Goal: Browse casually: Explore the website without a specific task or goal

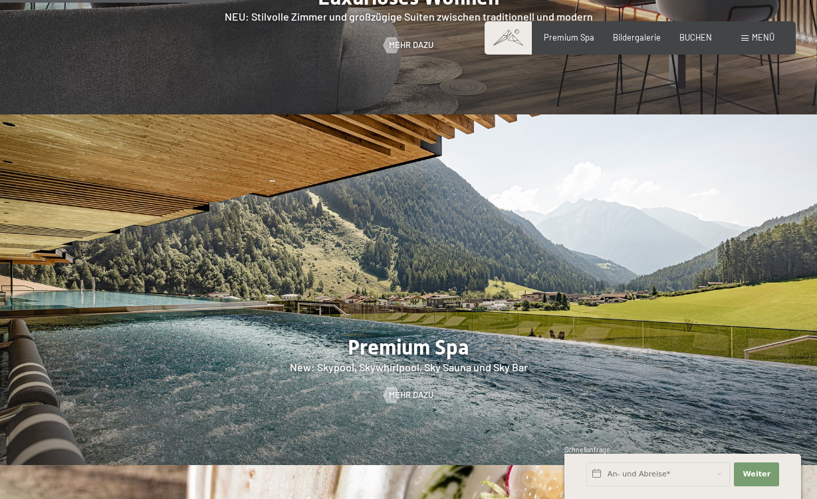
scroll to position [1492, 0]
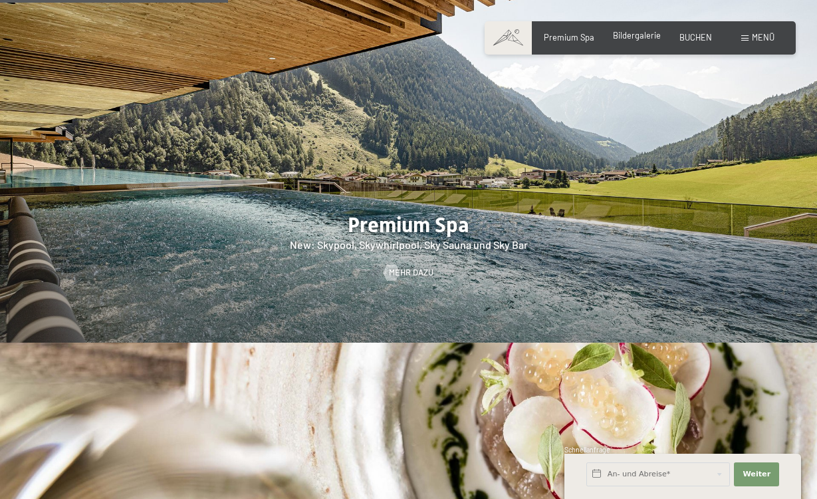
click at [655, 34] on span "Bildergalerie" at bounding box center [637, 35] width 48 height 11
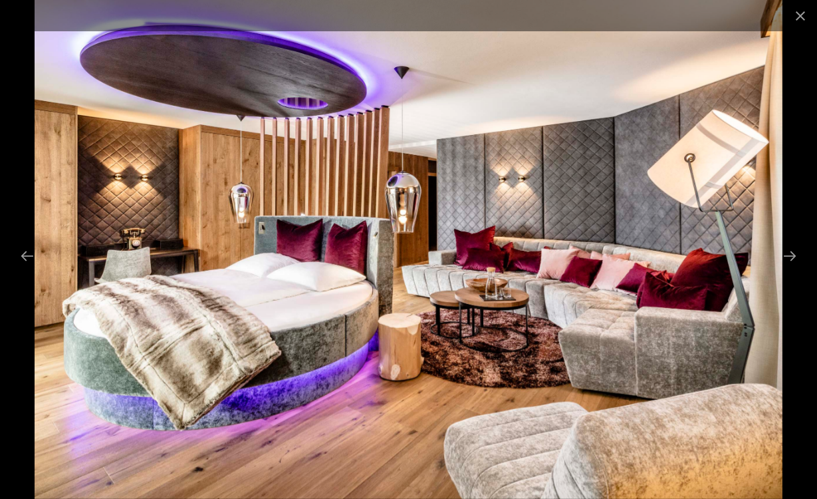
scroll to position [271, 0]
click at [782, 255] on button "Next slide" at bounding box center [790, 256] width 28 height 26
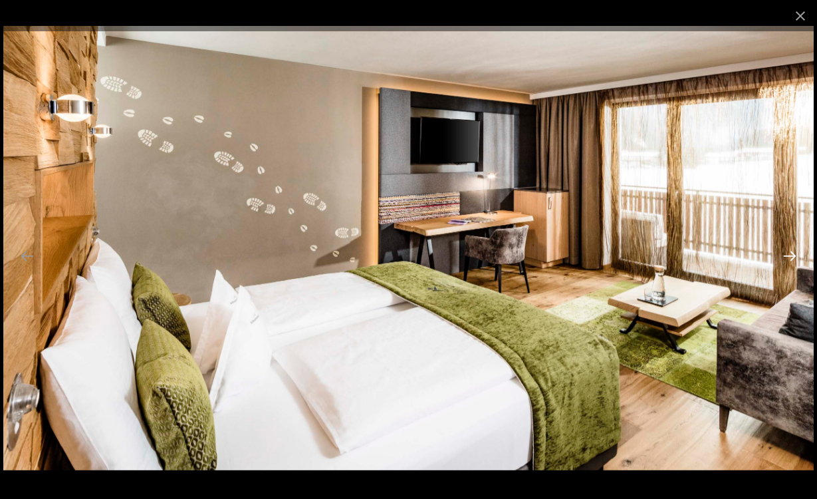
click at [787, 255] on button "Next slide" at bounding box center [790, 256] width 28 height 26
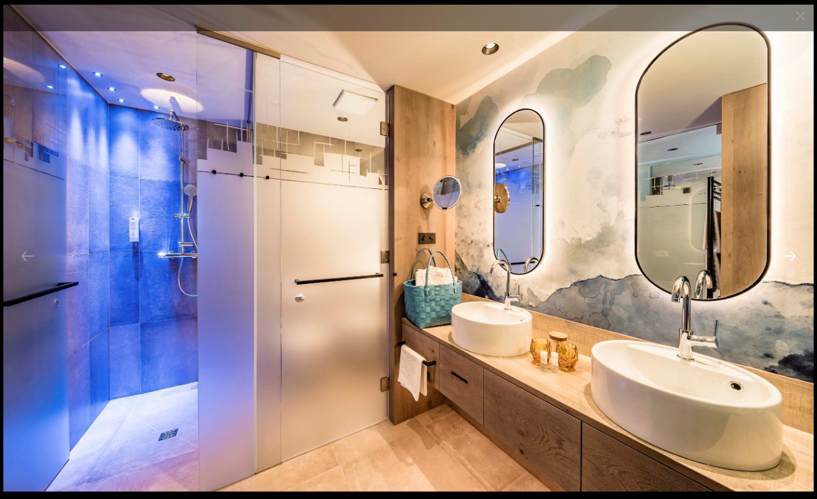
click at [787, 255] on button "Next slide" at bounding box center [790, 256] width 28 height 26
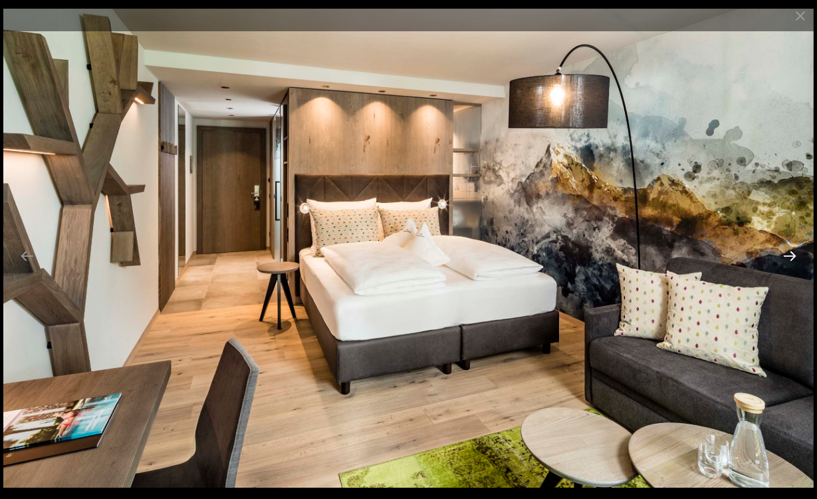
click at [787, 255] on button "Next slide" at bounding box center [790, 256] width 28 height 26
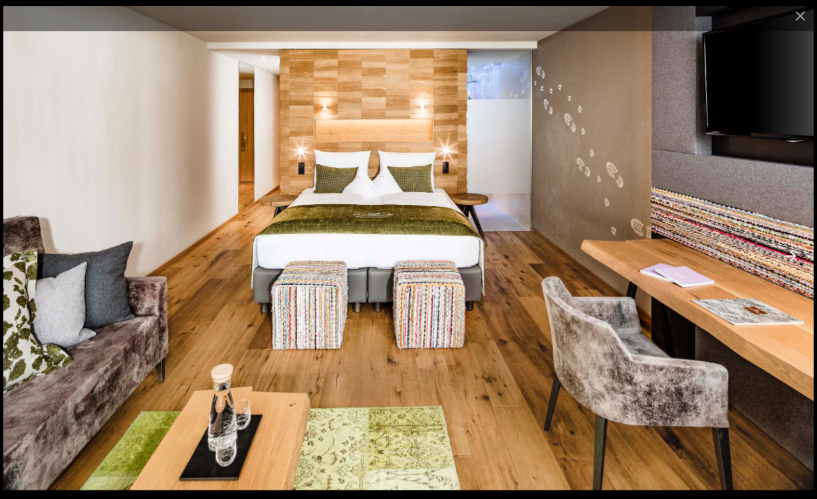
click at [787, 255] on button "Next slide" at bounding box center [790, 256] width 28 height 26
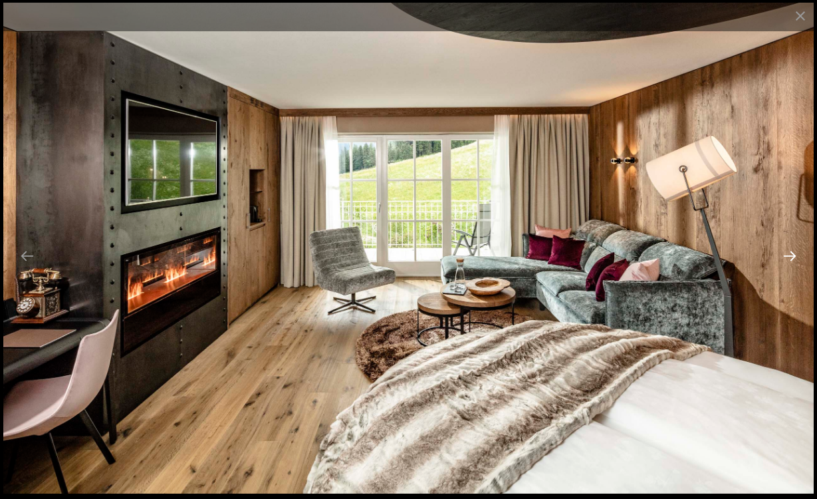
click at [787, 255] on button "Next slide" at bounding box center [790, 256] width 28 height 26
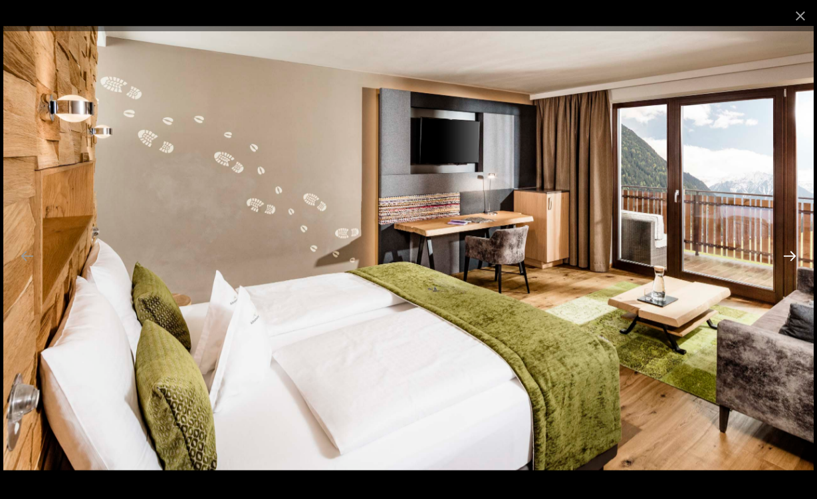
click at [787, 255] on button "Next slide" at bounding box center [790, 256] width 28 height 26
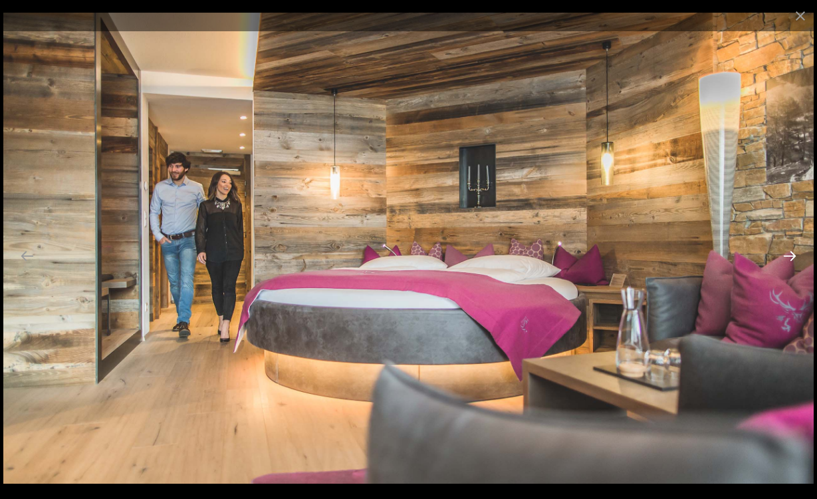
click at [788, 255] on button "Next slide" at bounding box center [790, 256] width 28 height 26
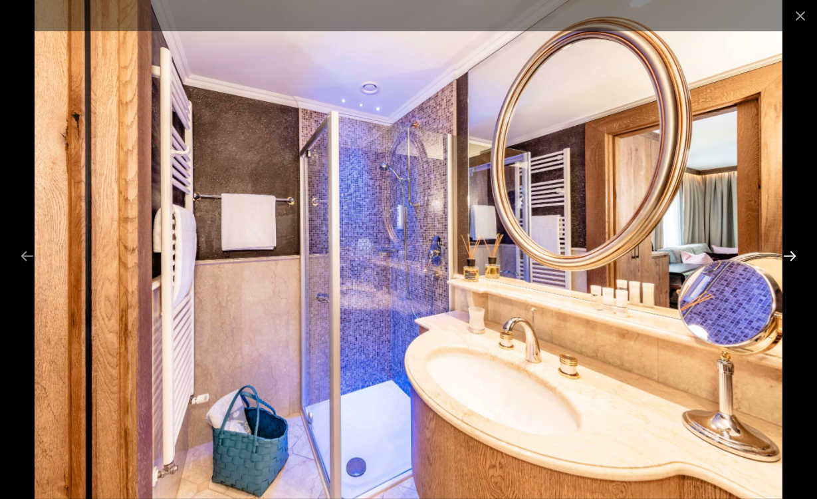
click at [788, 255] on button "Next slide" at bounding box center [790, 256] width 28 height 26
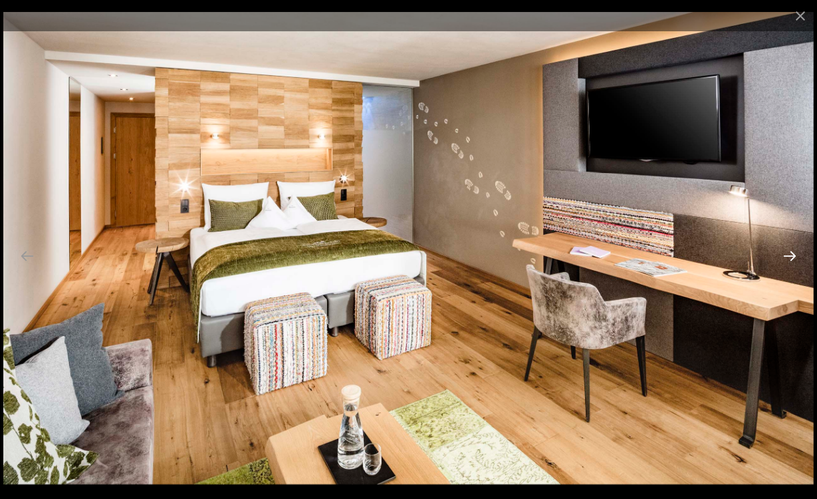
click at [788, 255] on button "Next slide" at bounding box center [790, 256] width 28 height 26
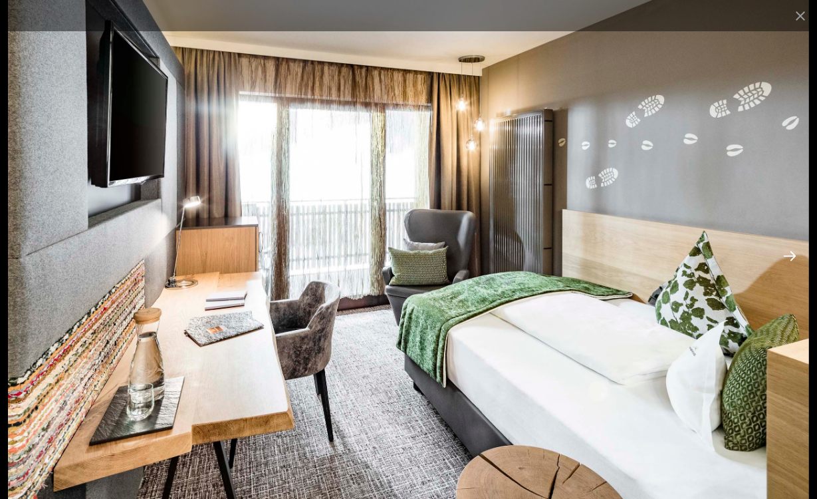
click at [788, 255] on button "Next slide" at bounding box center [790, 256] width 28 height 26
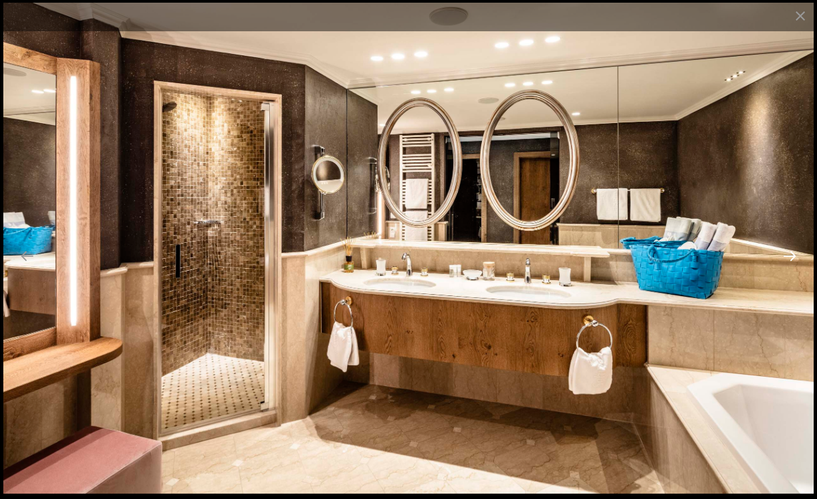
click at [788, 255] on button "Next slide" at bounding box center [790, 256] width 28 height 26
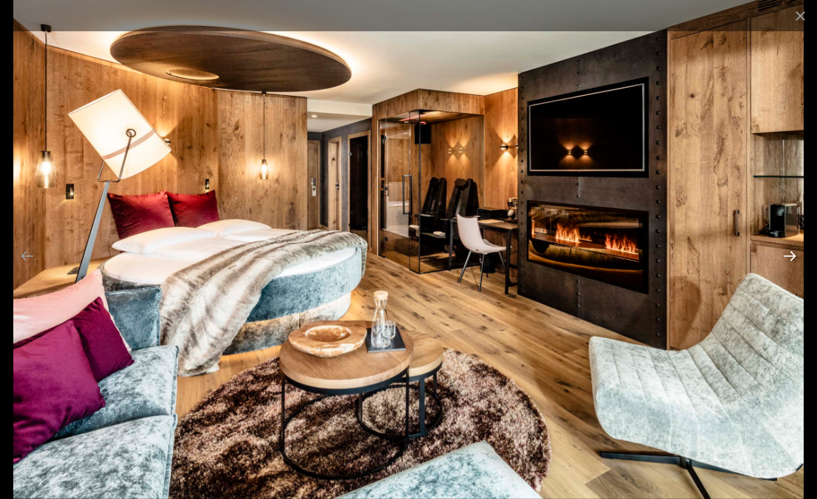
click at [788, 255] on button "Next slide" at bounding box center [790, 256] width 28 height 26
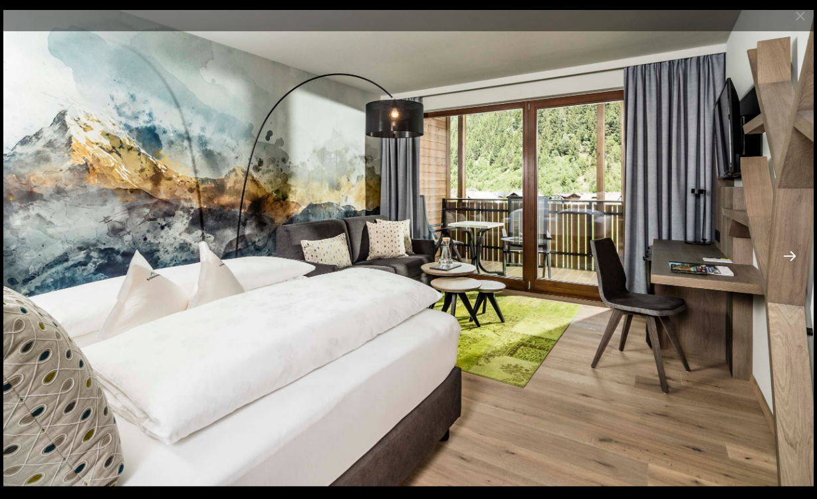
click at [788, 255] on button "Next slide" at bounding box center [790, 256] width 28 height 26
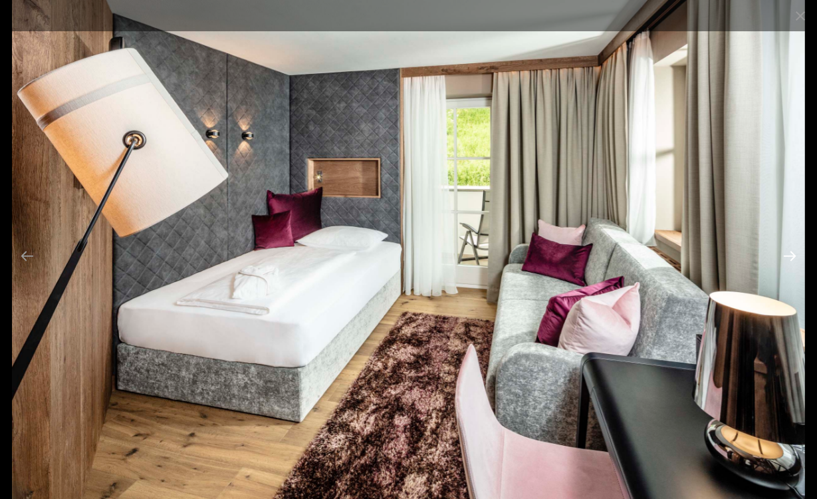
click at [788, 255] on button "Next slide" at bounding box center [790, 256] width 28 height 26
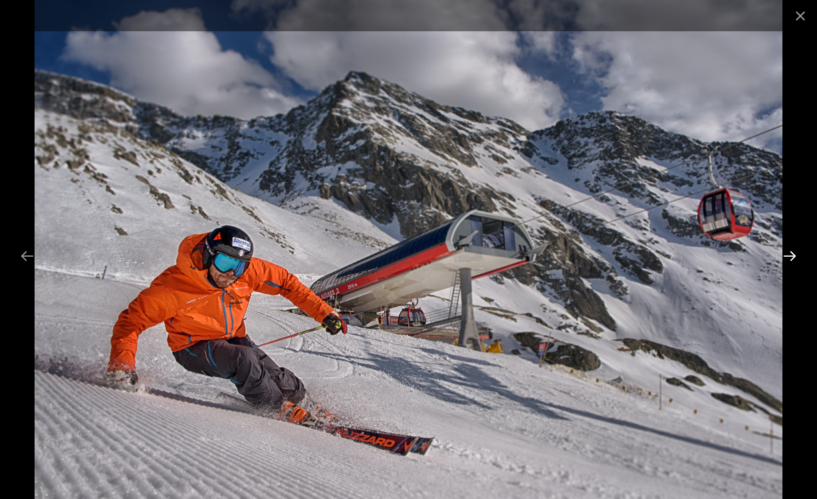
click at [788, 255] on button "Next slide" at bounding box center [790, 256] width 28 height 26
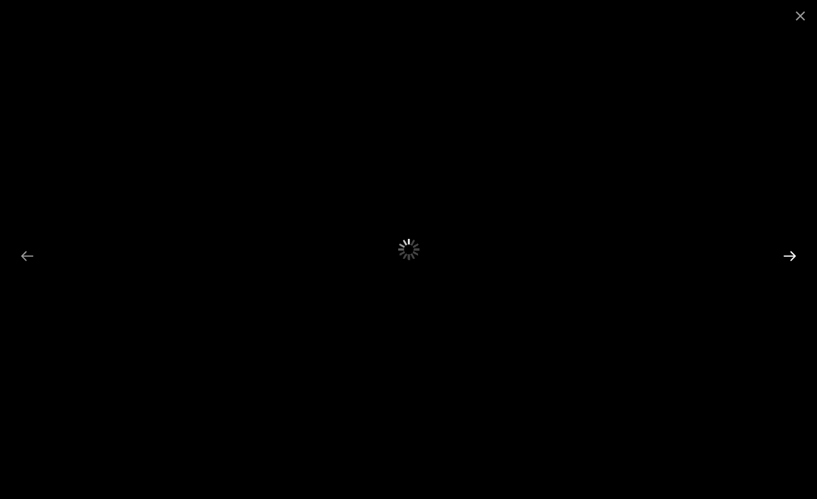
click at [788, 255] on button "Next slide" at bounding box center [790, 256] width 28 height 26
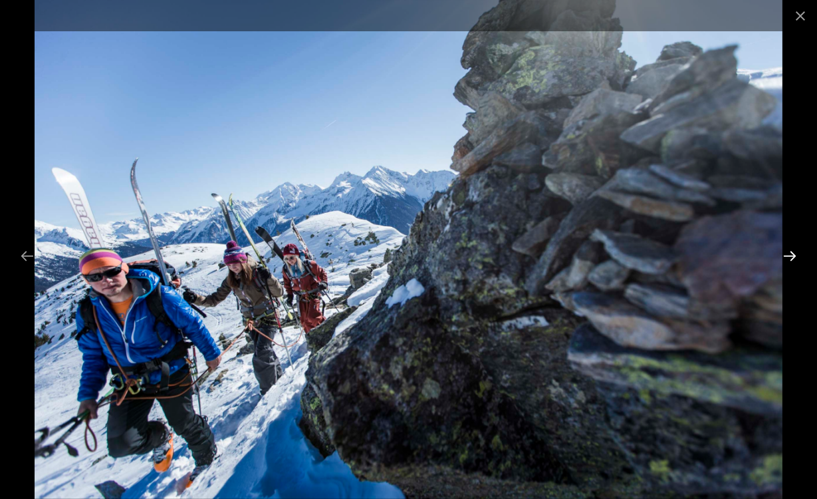
click at [780, 256] on button "Next slide" at bounding box center [790, 256] width 28 height 26
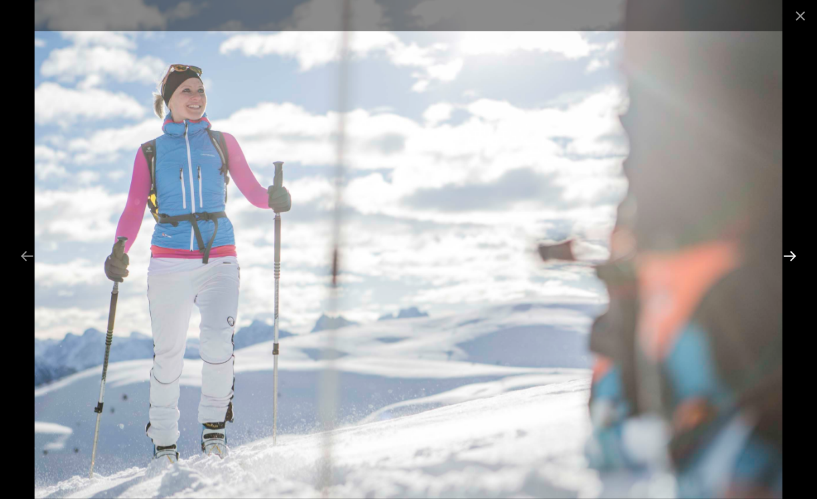
click at [780, 256] on button "Next slide" at bounding box center [790, 256] width 28 height 26
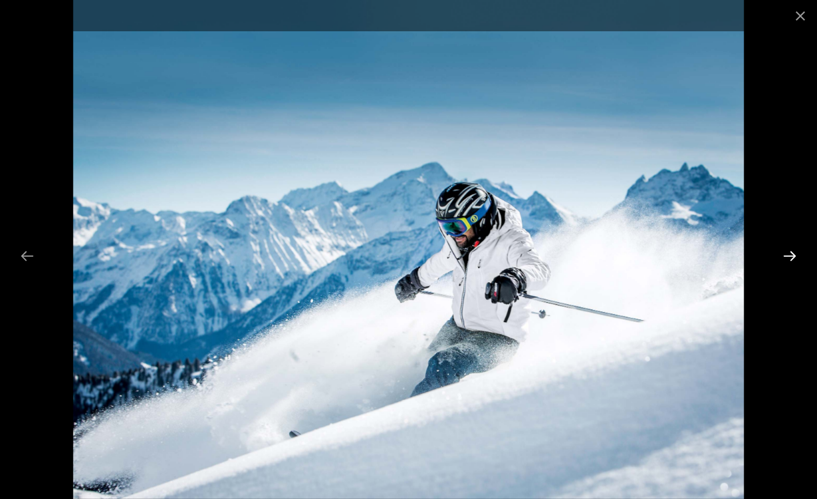
click at [780, 256] on button "Next slide" at bounding box center [790, 256] width 28 height 26
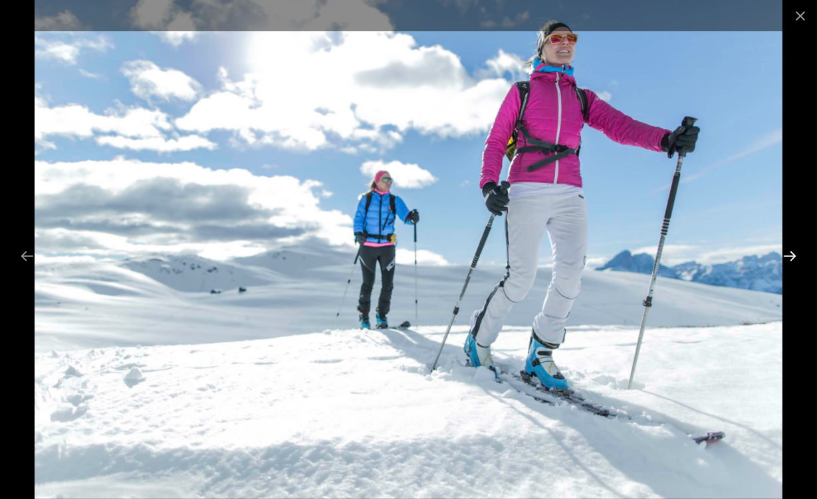
click at [780, 256] on button "Next slide" at bounding box center [790, 256] width 28 height 26
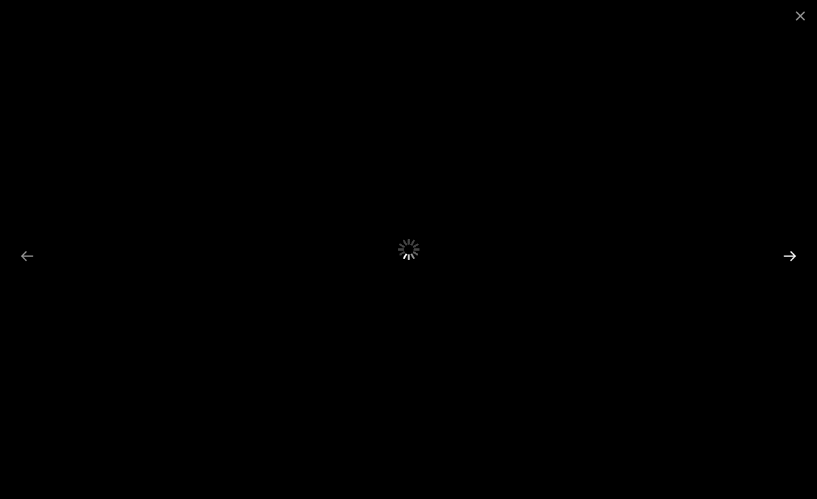
click at [780, 256] on button "Next slide" at bounding box center [790, 256] width 28 height 26
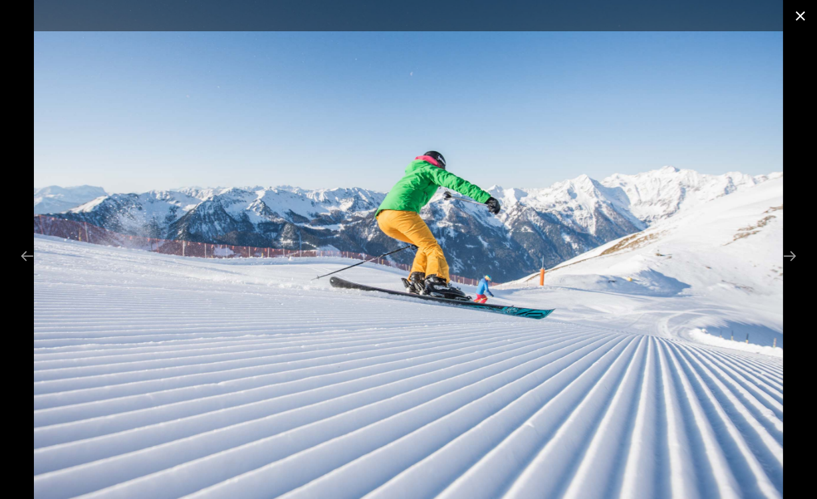
click at [795, 17] on button "Close gallery" at bounding box center [800, 15] width 33 height 31
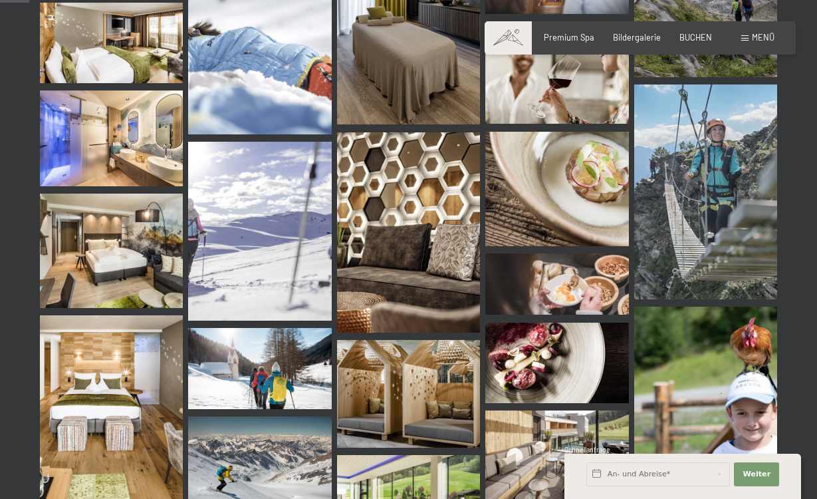
scroll to position [204, 0]
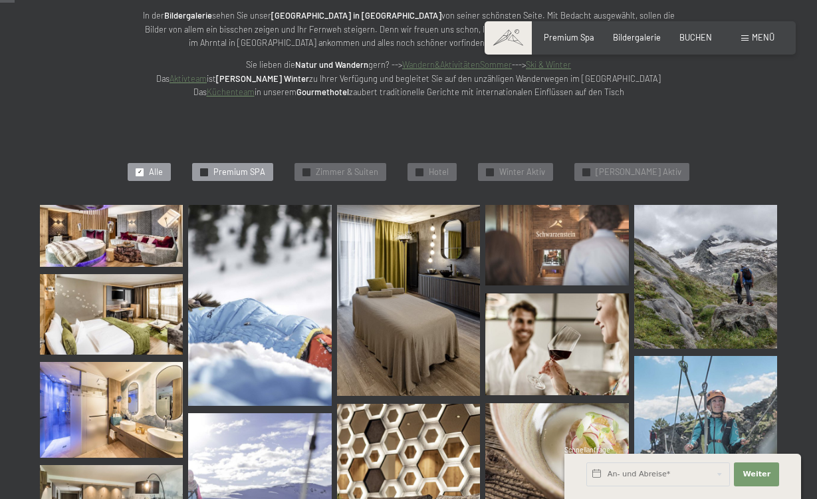
click at [242, 173] on span "Premium SPA" at bounding box center [239, 172] width 52 height 12
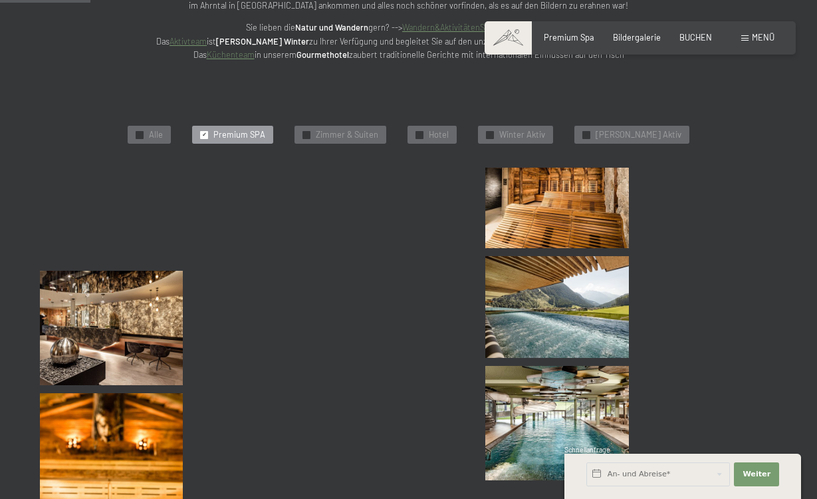
scroll to position [249, 0]
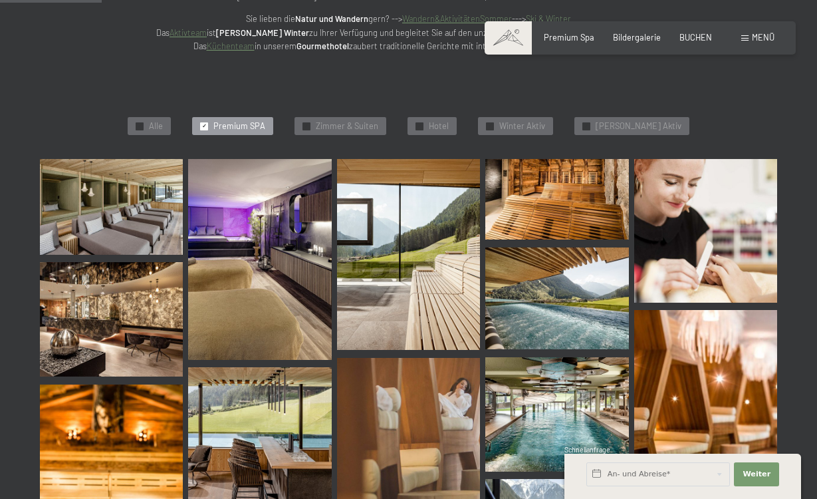
click at [143, 189] on img at bounding box center [111, 207] width 143 height 96
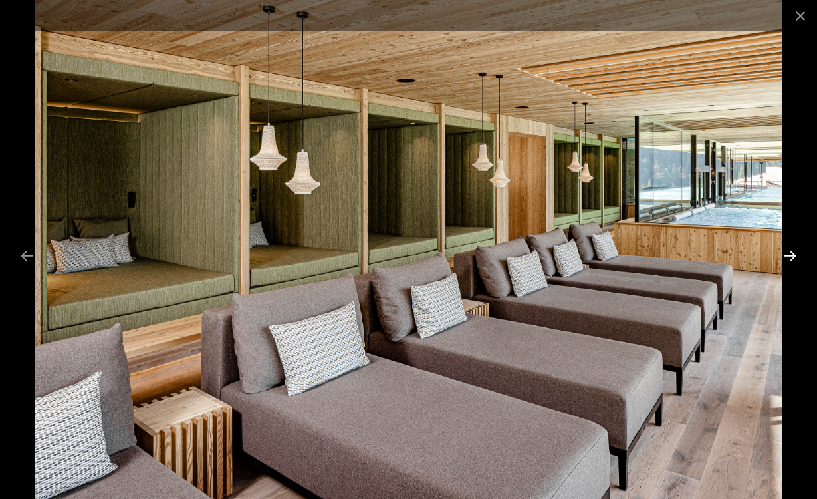
click at [795, 252] on button "Next slide" at bounding box center [790, 256] width 28 height 26
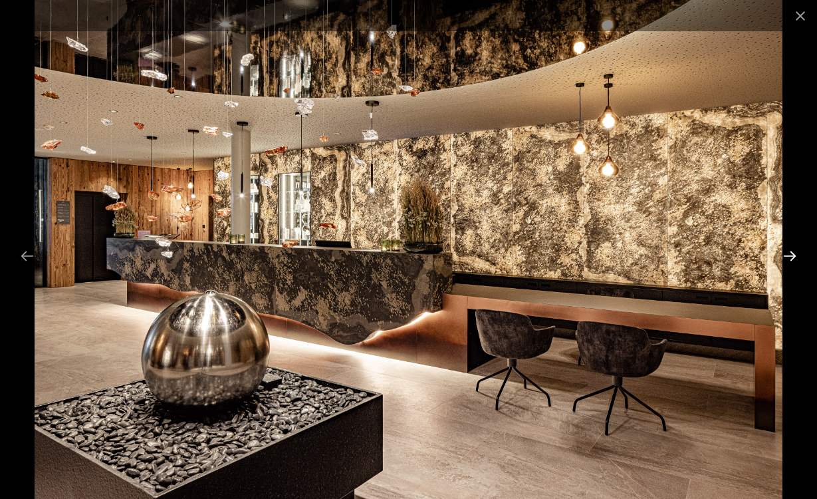
click at [795, 252] on button "Next slide" at bounding box center [790, 256] width 28 height 26
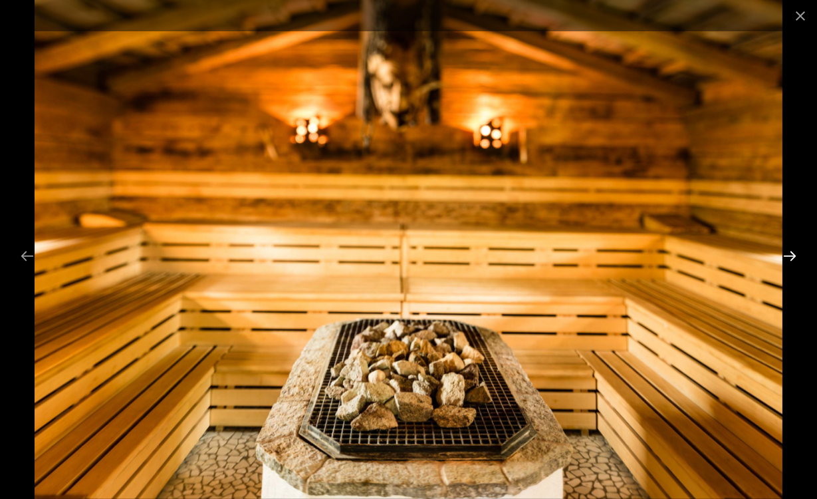
click at [795, 252] on button "Next slide" at bounding box center [790, 256] width 28 height 26
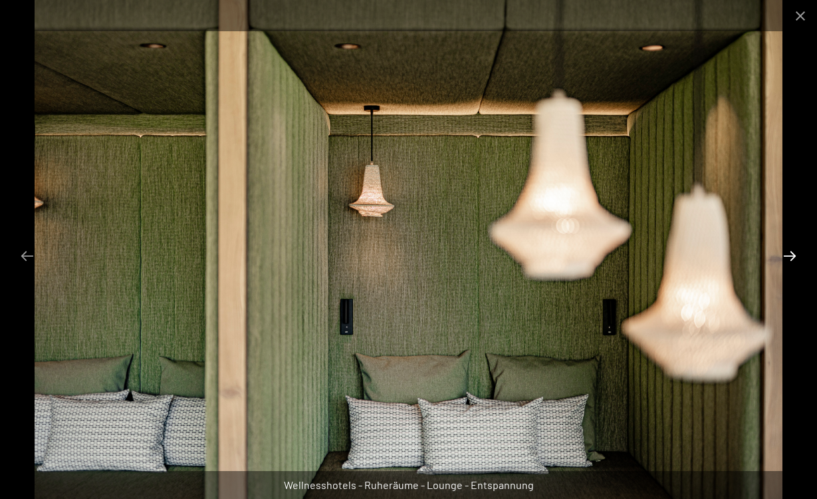
click at [795, 252] on button "Next slide" at bounding box center [790, 256] width 28 height 26
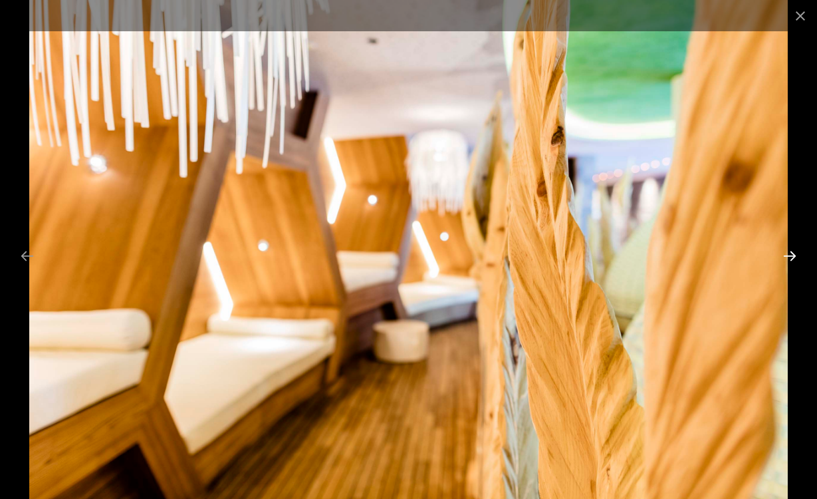
click at [795, 252] on button "Next slide" at bounding box center [790, 256] width 28 height 26
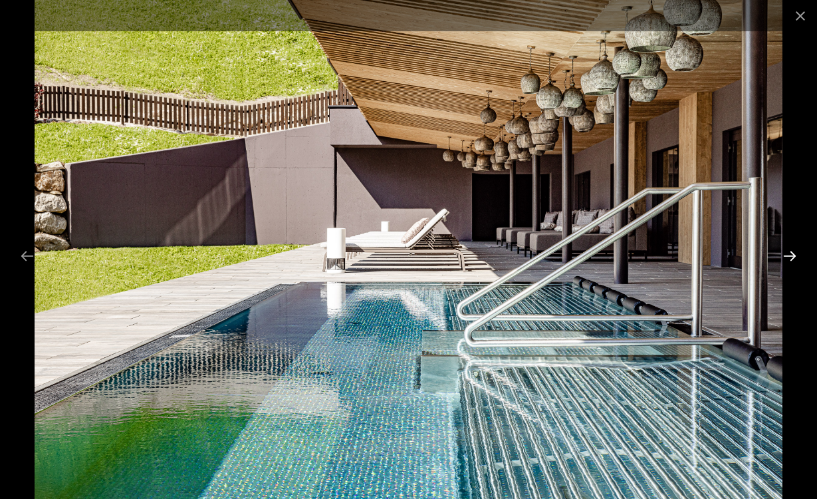
click at [795, 252] on button "Next slide" at bounding box center [790, 256] width 28 height 26
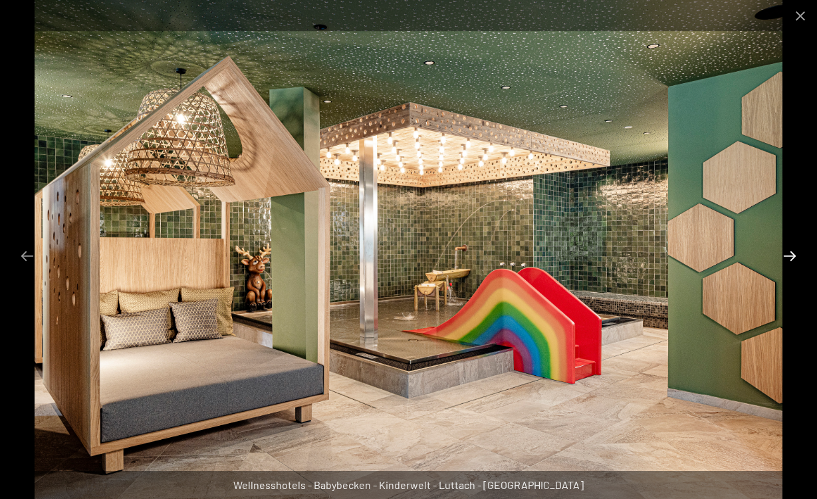
click at [795, 252] on button "Next slide" at bounding box center [790, 256] width 28 height 26
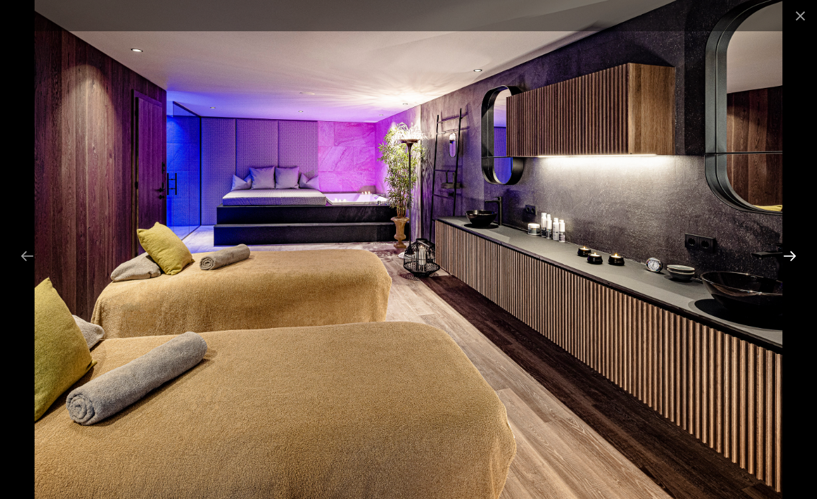
click at [795, 252] on button "Next slide" at bounding box center [790, 256] width 28 height 26
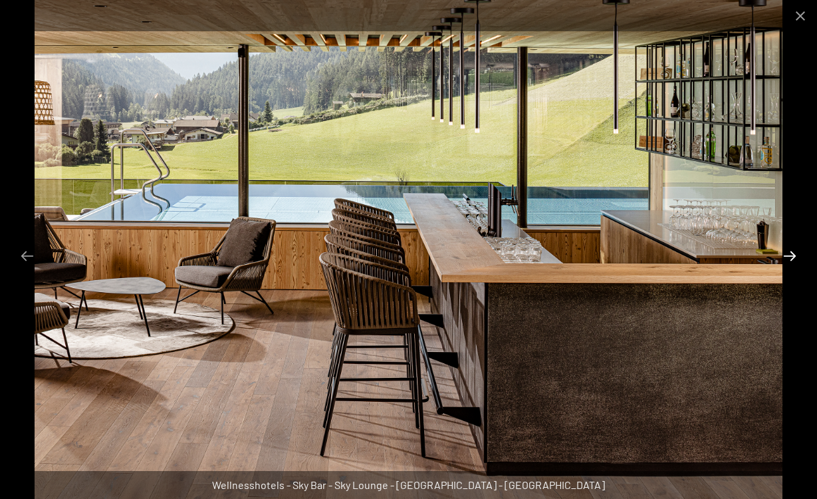
click at [795, 252] on button "Next slide" at bounding box center [790, 256] width 28 height 26
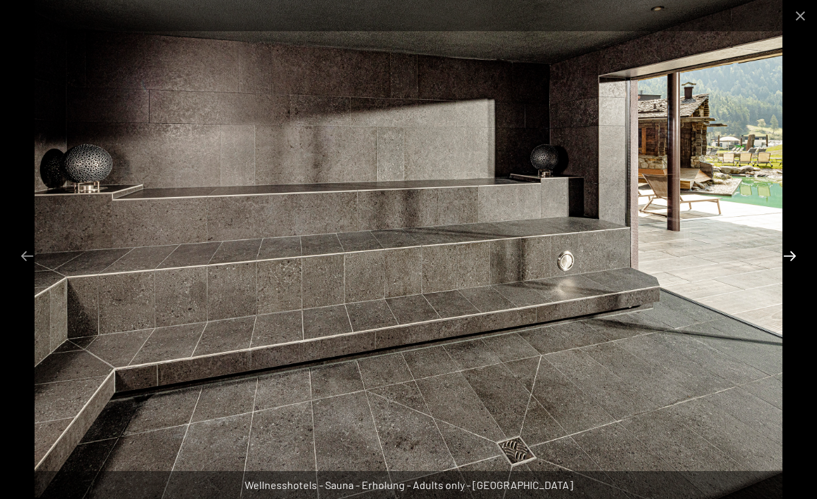
click at [795, 252] on button "Next slide" at bounding box center [790, 256] width 28 height 26
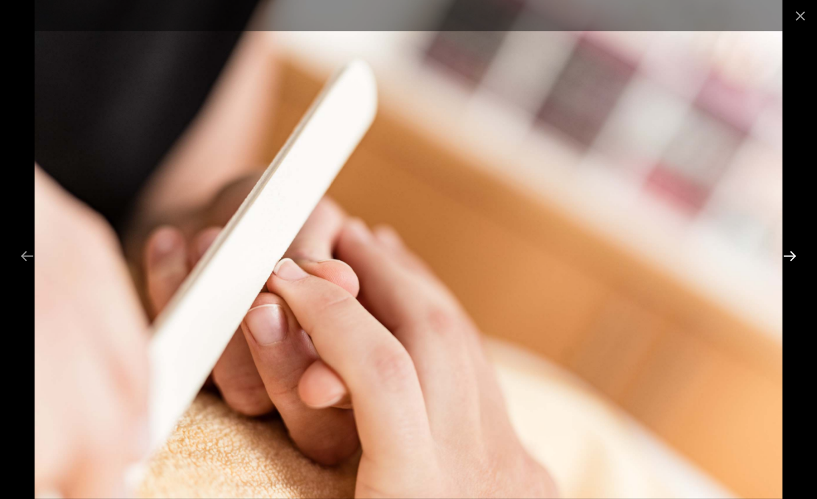
click at [795, 252] on button "Next slide" at bounding box center [790, 256] width 28 height 26
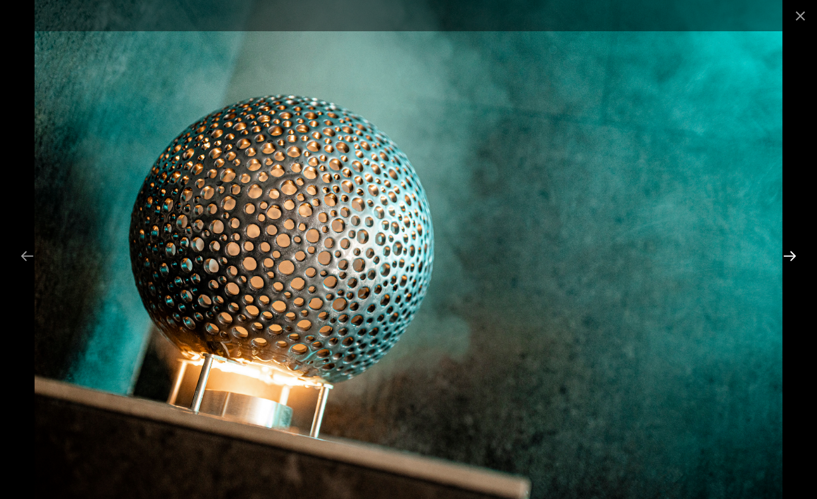
click at [795, 252] on button "Next slide" at bounding box center [790, 256] width 28 height 26
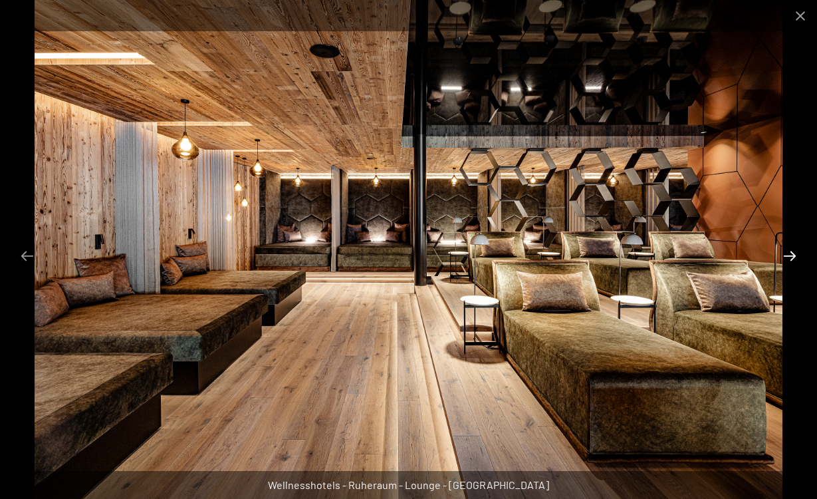
click at [795, 252] on button "Next slide" at bounding box center [790, 256] width 28 height 26
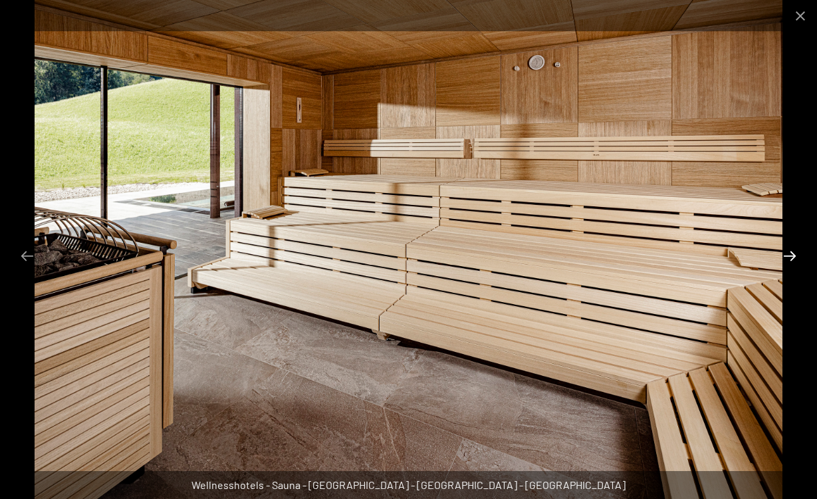
click at [795, 252] on button "Next slide" at bounding box center [790, 256] width 28 height 26
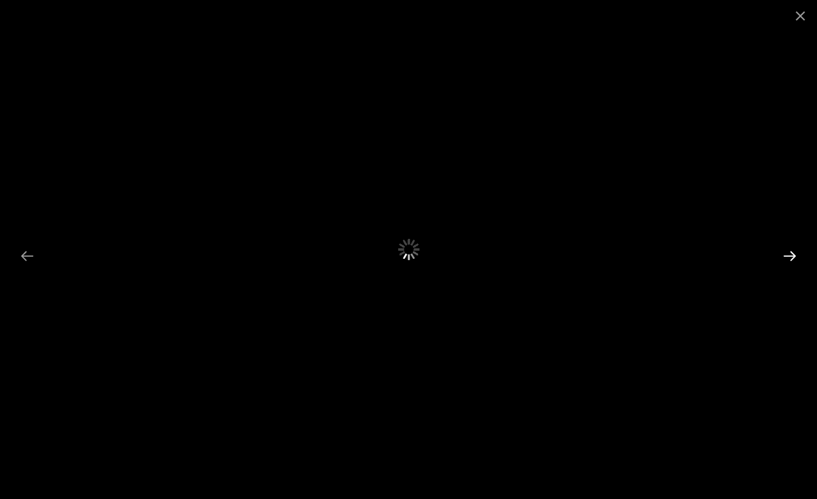
click at [795, 252] on button "Next slide" at bounding box center [790, 256] width 28 height 26
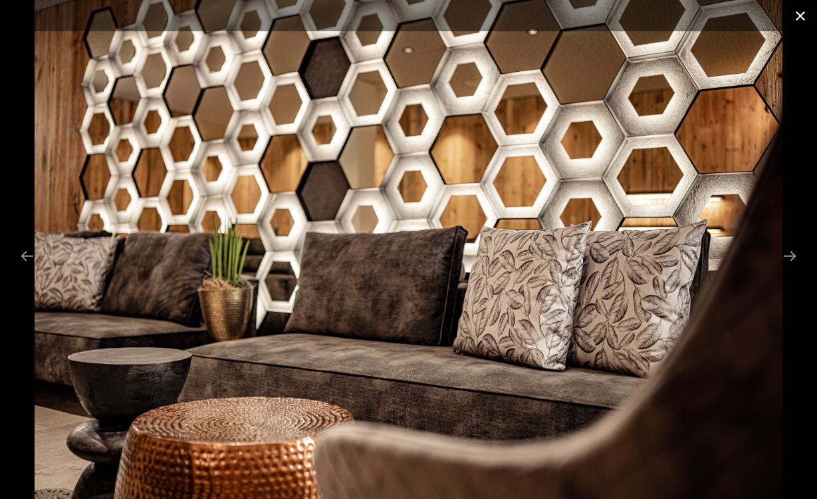
click at [800, 17] on button "Close gallery" at bounding box center [800, 15] width 33 height 31
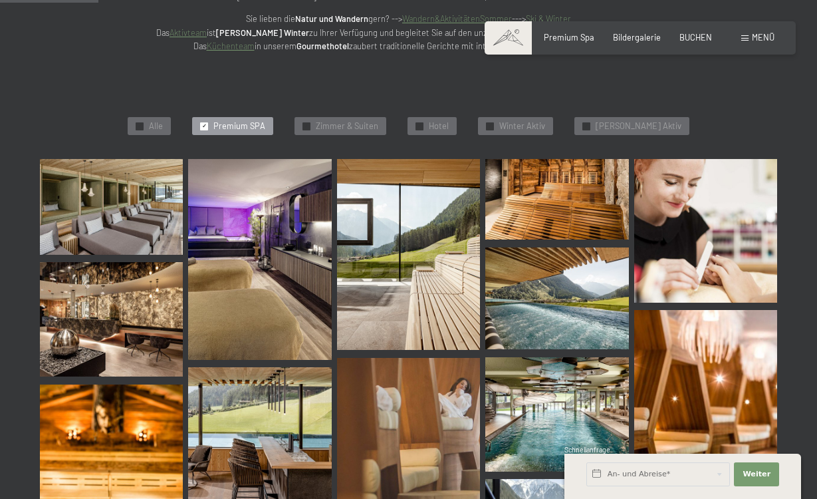
scroll to position [0, 0]
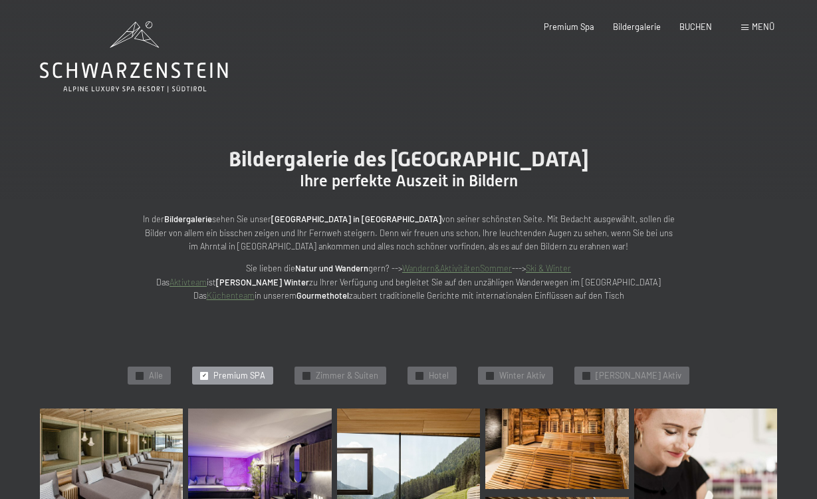
click at [273, 378] on div "✓ Premium SPA" at bounding box center [232, 375] width 81 height 19
click at [265, 372] on span "Premium SPA" at bounding box center [239, 376] width 52 height 12
click at [422, 369] on div "✓ Alle ✓ Premium SPA ✓ [PERSON_NAME] & Suiten ✓ Hotel ✓ Winter Aktiv ✓ [PERSON_…" at bounding box center [409, 376] width 844 height 67
click at [435, 369] on div "✓ Hotel" at bounding box center [432, 375] width 49 height 19
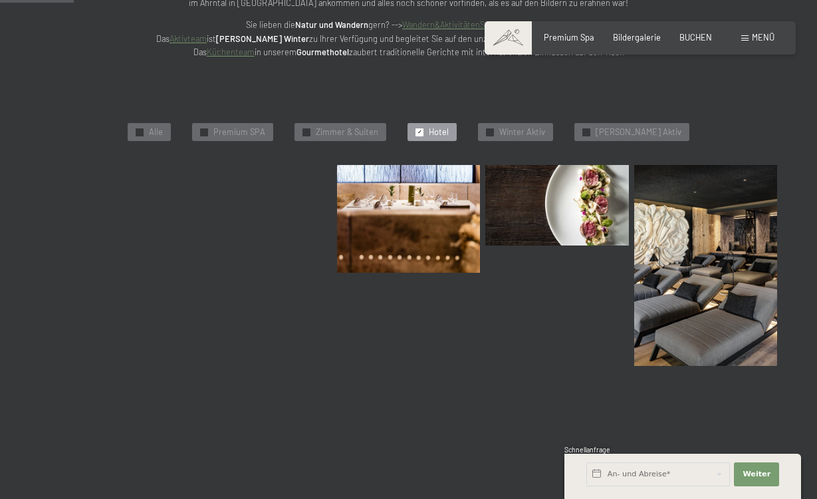
scroll to position [249, 0]
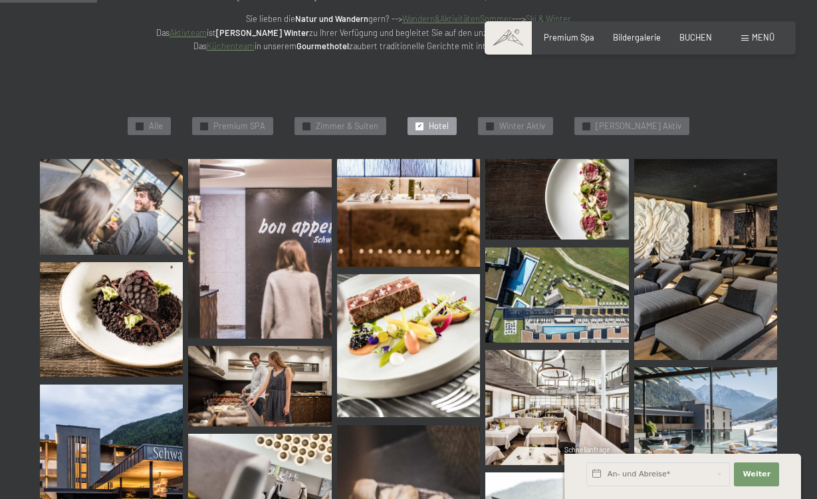
click at [149, 204] on img at bounding box center [111, 207] width 143 height 96
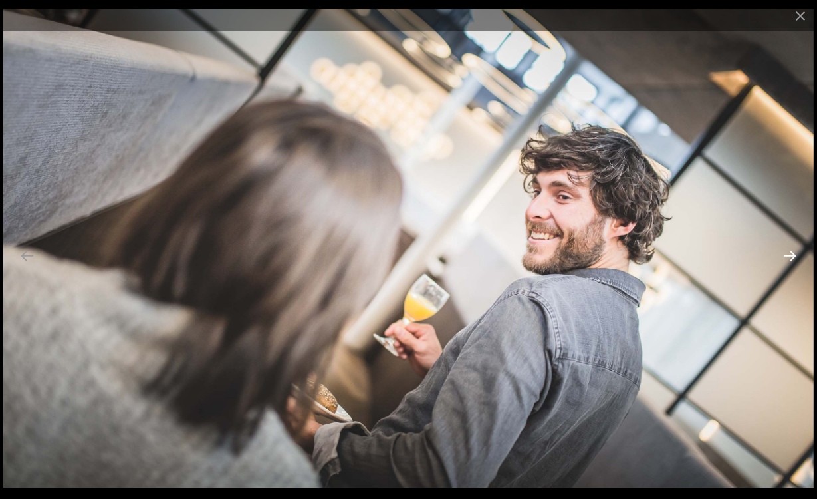
click at [797, 265] on button "Next slide" at bounding box center [790, 256] width 28 height 26
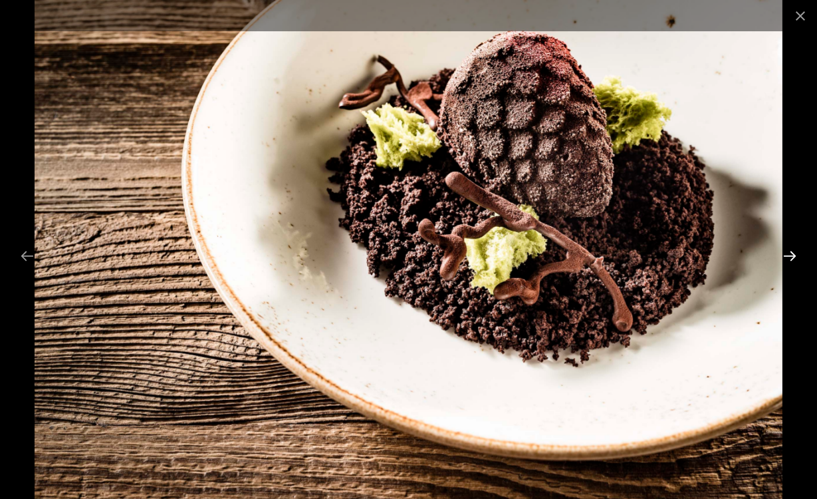
click at [797, 265] on button "Next slide" at bounding box center [790, 256] width 28 height 26
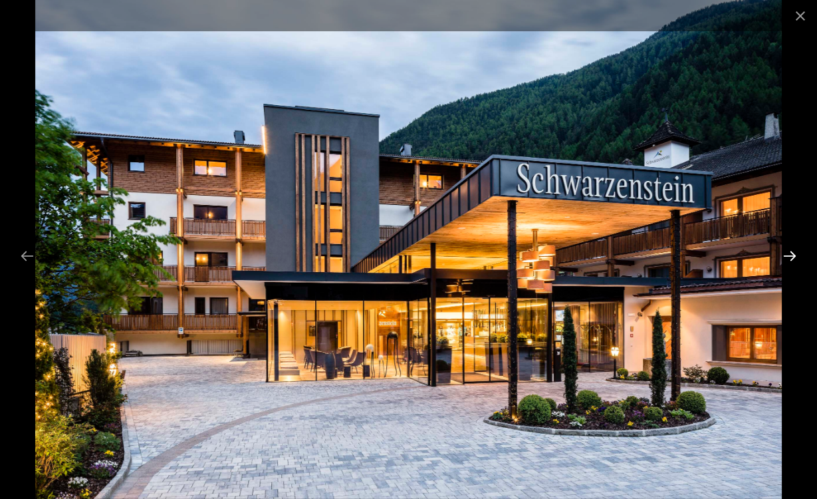
click at [797, 265] on button "Next slide" at bounding box center [790, 256] width 28 height 26
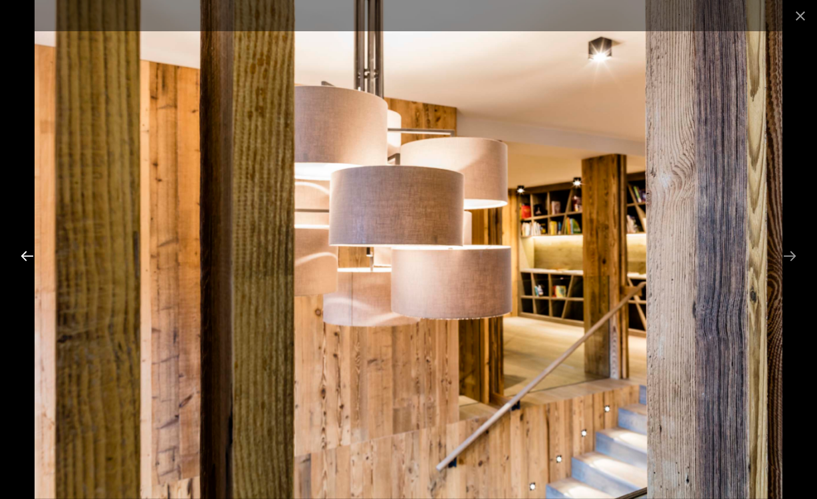
click at [33, 255] on button "Previous slide" at bounding box center [27, 256] width 28 height 26
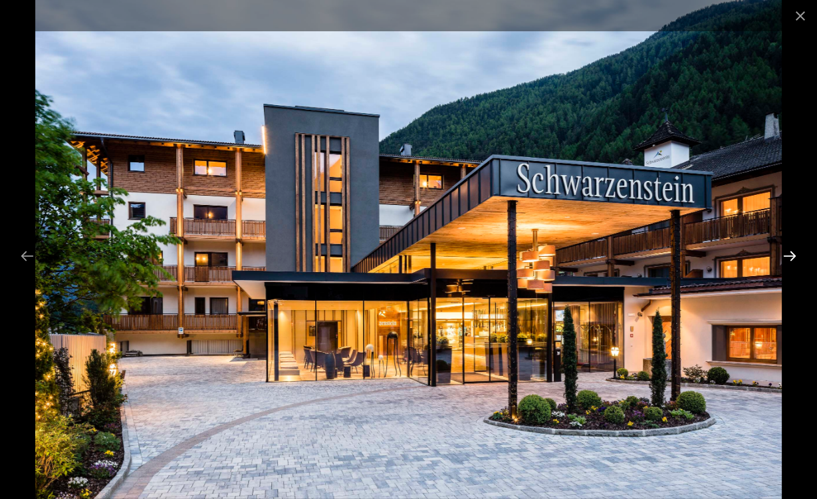
click at [789, 257] on button "Next slide" at bounding box center [790, 256] width 28 height 26
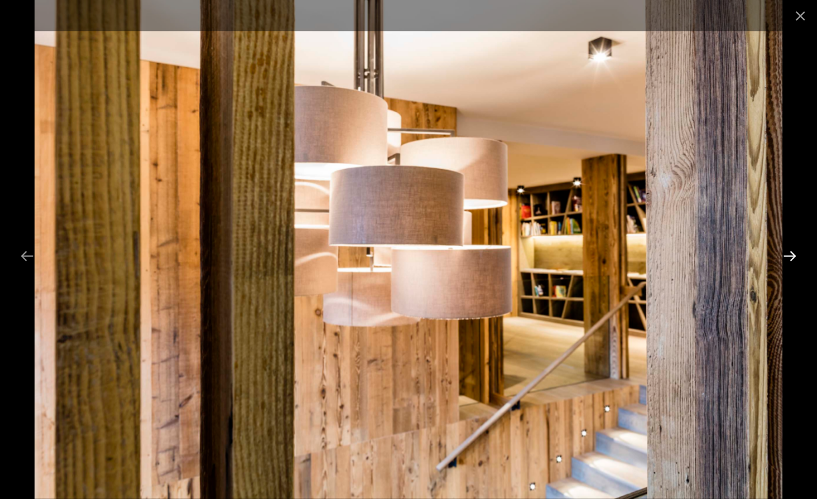
click at [789, 257] on button "Next slide" at bounding box center [790, 256] width 28 height 26
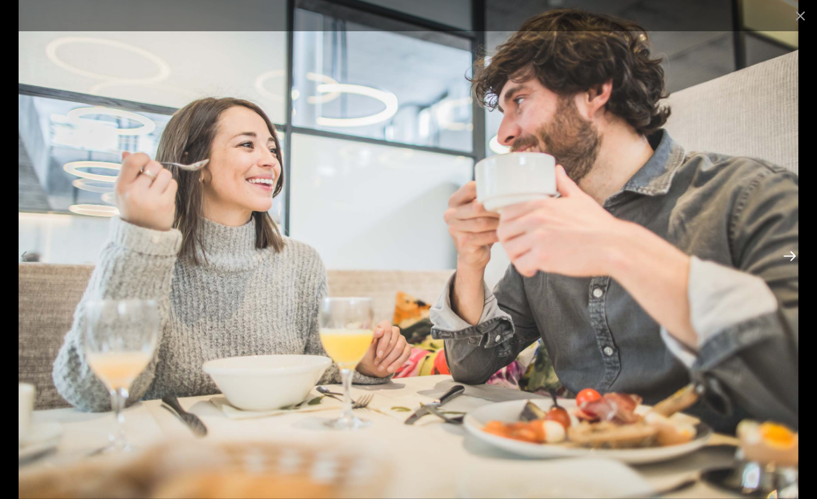
click at [789, 257] on button "Next slide" at bounding box center [790, 256] width 28 height 26
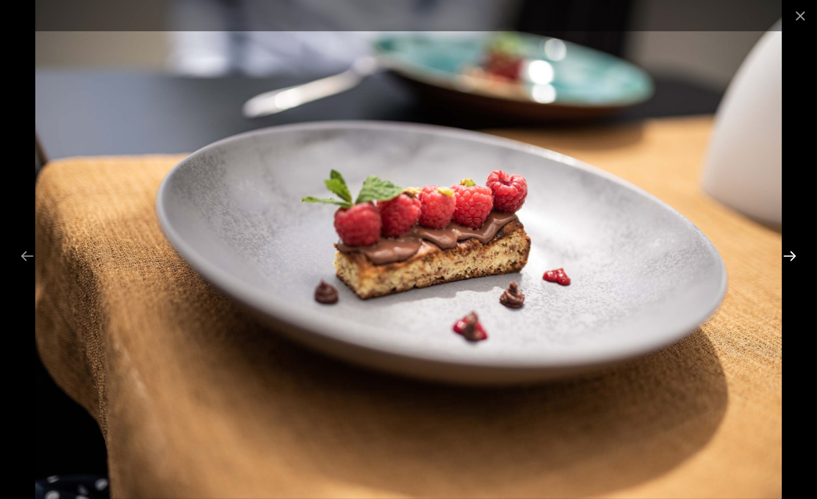
click at [789, 257] on button "Next slide" at bounding box center [790, 256] width 28 height 26
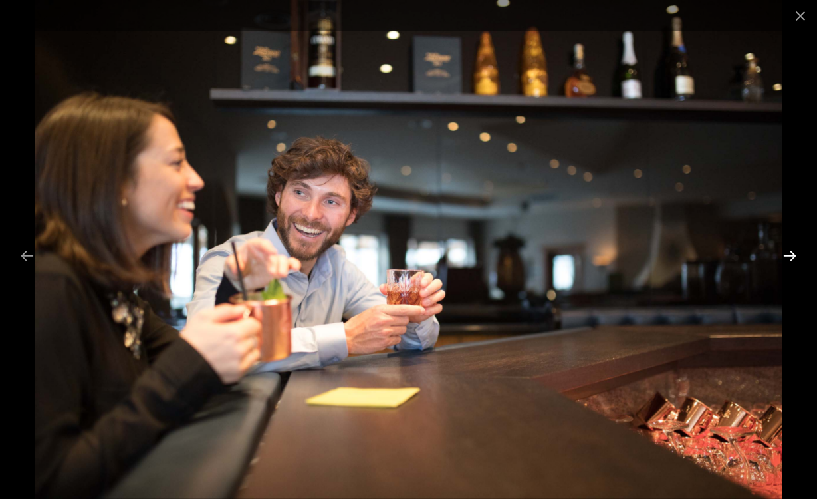
click at [789, 257] on button "Next slide" at bounding box center [790, 256] width 28 height 26
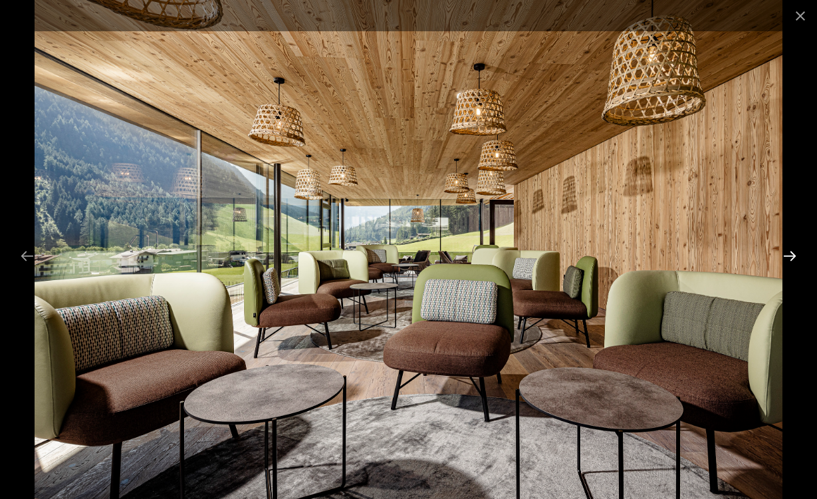
click at [789, 257] on button "Next slide" at bounding box center [790, 256] width 28 height 26
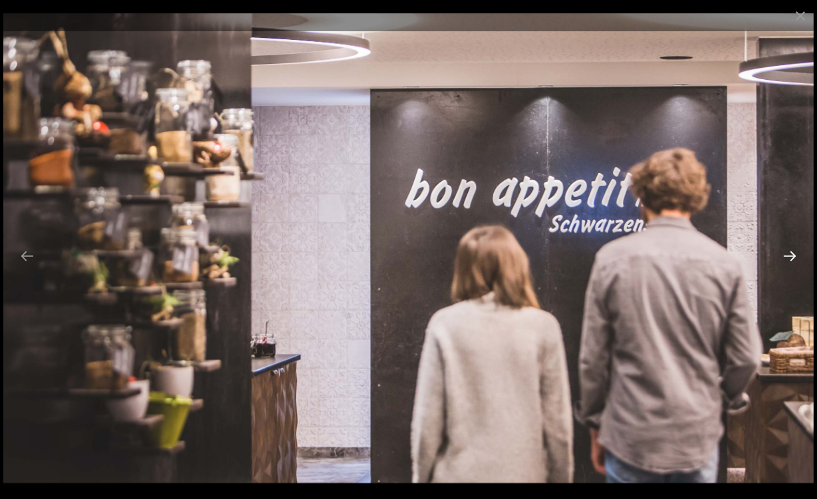
click at [789, 257] on button "Next slide" at bounding box center [790, 256] width 28 height 26
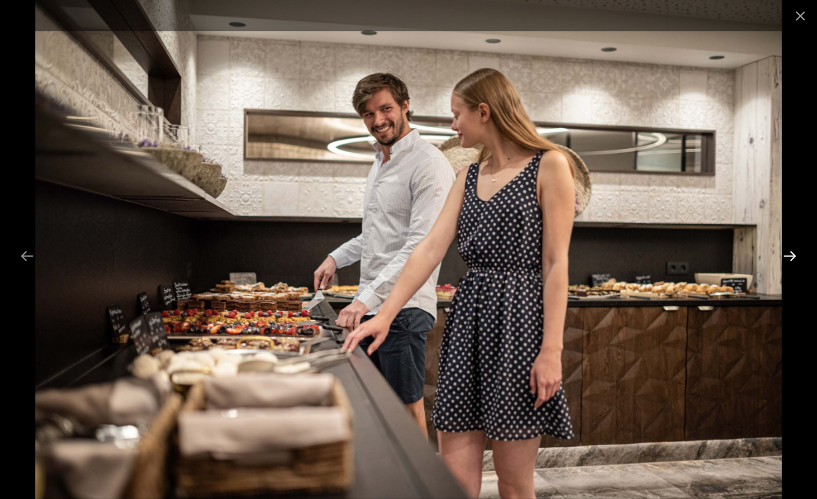
click at [789, 257] on button "Next slide" at bounding box center [790, 256] width 28 height 26
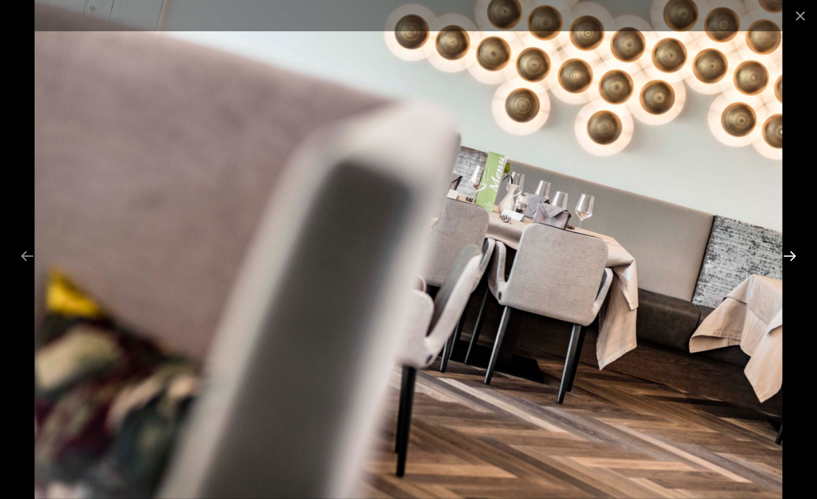
click at [789, 257] on button "Next slide" at bounding box center [790, 256] width 28 height 26
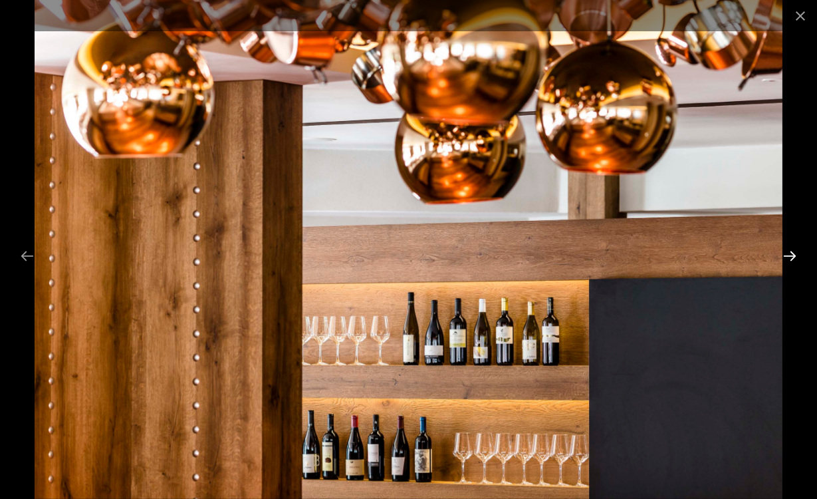
click at [789, 257] on button "Next slide" at bounding box center [790, 256] width 28 height 26
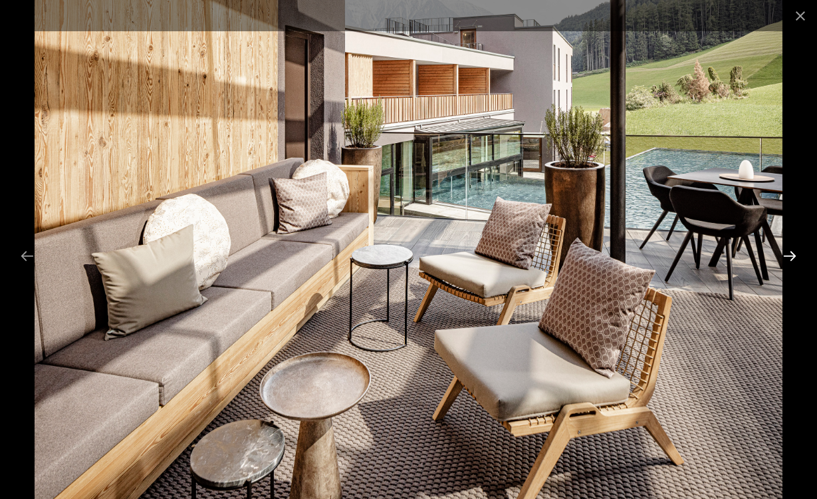
click at [789, 257] on button "Next slide" at bounding box center [790, 256] width 28 height 26
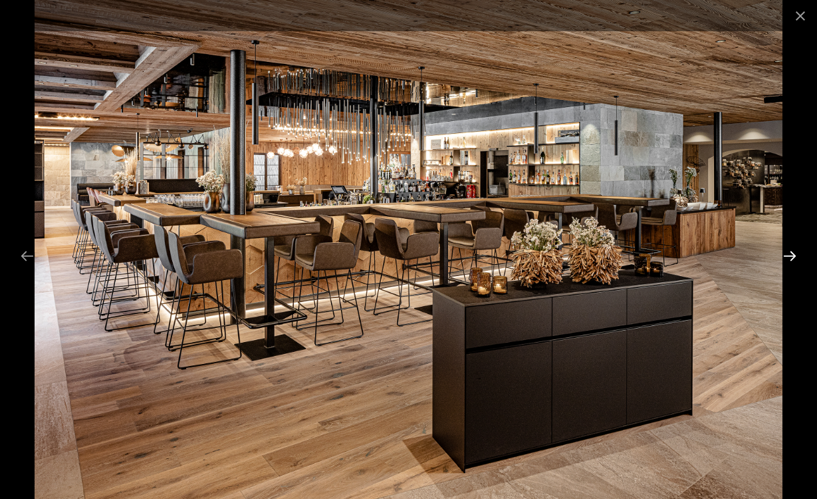
click at [789, 257] on button "Next slide" at bounding box center [790, 256] width 28 height 26
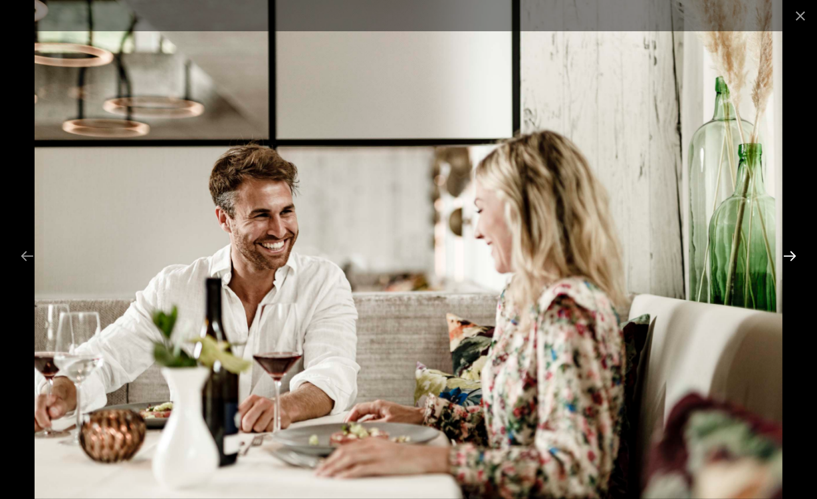
click at [789, 257] on button "Next slide" at bounding box center [790, 256] width 28 height 26
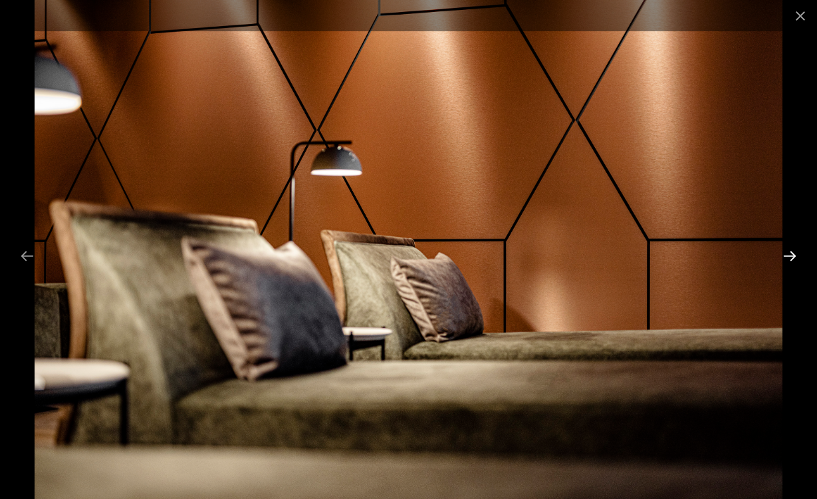
click at [789, 257] on button "Next slide" at bounding box center [790, 256] width 28 height 26
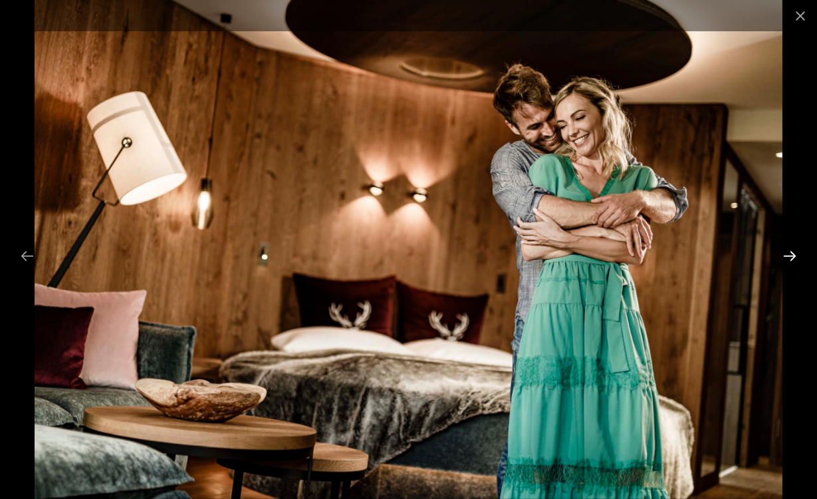
click at [789, 257] on button "Next slide" at bounding box center [790, 256] width 28 height 26
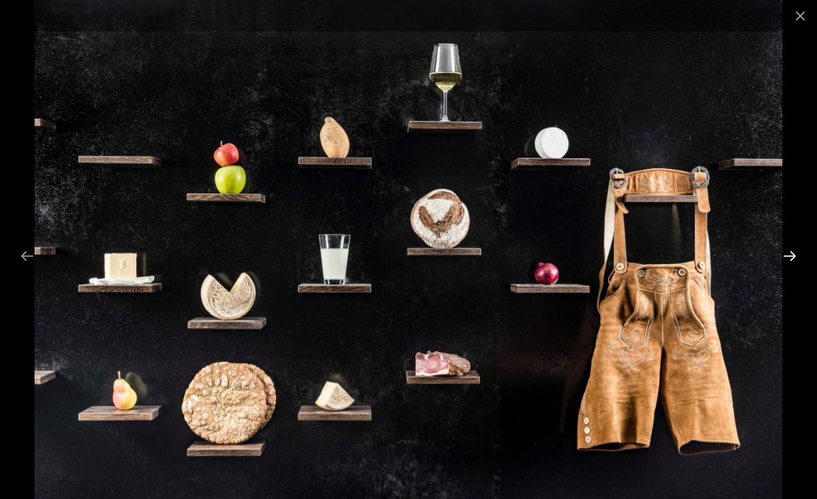
click at [789, 257] on button "Next slide" at bounding box center [790, 256] width 28 height 26
